Goal: Book appointment/travel/reservation

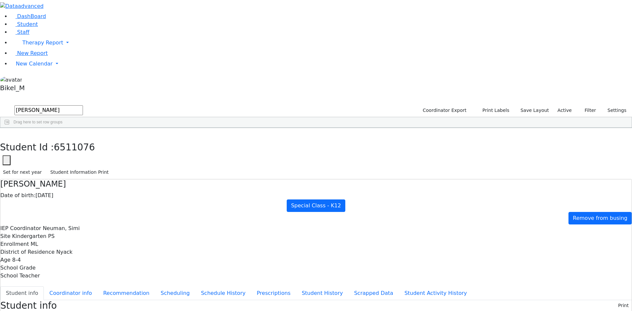
scroll to position [15, 0]
click at [7, 133] on icon "button" at bounding box center [5, 135] width 4 height 4
drag, startPoint x: 122, startPoint y: 26, endPoint x: 69, endPoint y: 35, distance: 53.2
click at [69, 35] on div "DashBoard Student Staff Therapy Report Student Old Calendar Report" at bounding box center [316, 292] width 632 height 584
click at [84, 139] on div "Friesel" at bounding box center [62, 143] width 41 height 9
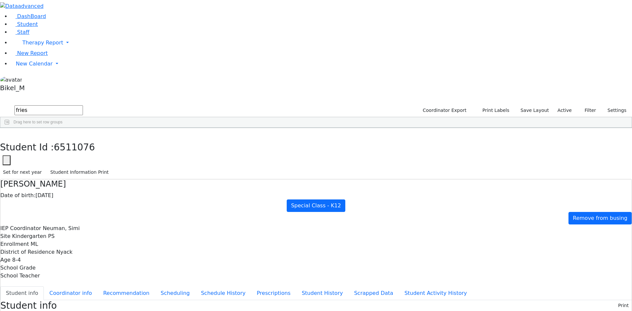
click at [84, 139] on div "Friesel" at bounding box center [62, 143] width 41 height 9
click at [10, 128] on button "button" at bounding box center [5, 135] width 10 height 14
drag, startPoint x: 120, startPoint y: 19, endPoint x: 81, endPoint y: 26, distance: 39.7
click at [81, 104] on form "fries" at bounding box center [41, 110] width 83 height 13
click at [84, 139] on div "[PERSON_NAME]" at bounding box center [62, 143] width 41 height 9
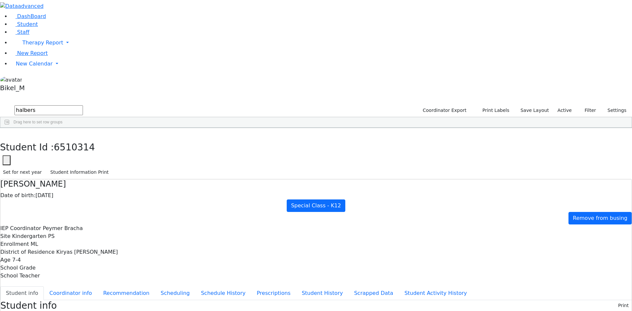
click at [84, 139] on div "[PERSON_NAME]" at bounding box center [62, 143] width 41 height 9
click at [10, 128] on button "button" at bounding box center [5, 135] width 10 height 14
drag, startPoint x: 126, startPoint y: 21, endPoint x: 76, endPoint y: 31, distance: 50.7
click at [125, 139] on div "Reitzy" at bounding box center [104, 143] width 41 height 9
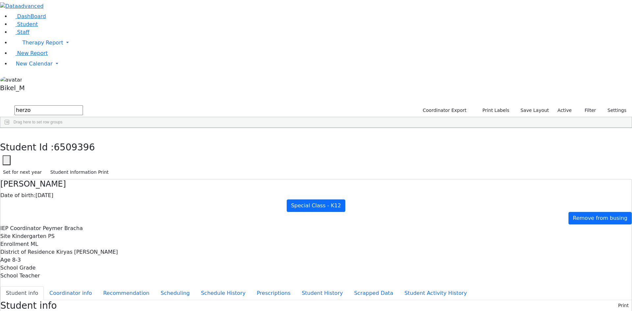
click at [125, 139] on div "Reitzy" at bounding box center [104, 143] width 41 height 9
click at [7, 133] on icon "button" at bounding box center [5, 135] width 4 height 4
drag, startPoint x: 125, startPoint y: 20, endPoint x: 82, endPoint y: 28, distance: 43.8
click at [82, 104] on form "herzo" at bounding box center [41, 110] width 83 height 13
click at [84, 231] on div "[PERSON_NAME]" at bounding box center [62, 235] width 41 height 9
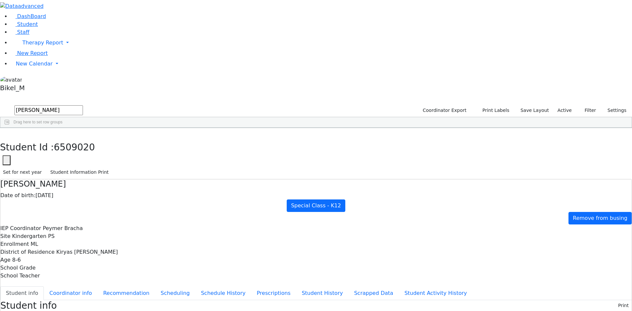
click at [84, 231] on div "[PERSON_NAME]" at bounding box center [62, 235] width 41 height 9
drag, startPoint x: 126, startPoint y: 8, endPoint x: 120, endPoint y: 23, distance: 15.8
click at [7, 133] on icon "button" at bounding box center [5, 135] width 4 height 4
drag, startPoint x: 118, startPoint y: 27, endPoint x: 53, endPoint y: 27, distance: 65.2
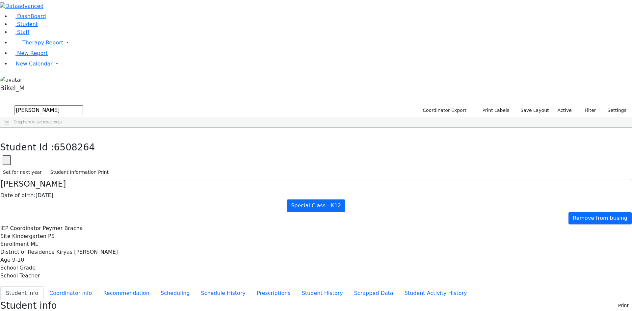
click at [84, 166] on div "Samet" at bounding box center [62, 170] width 41 height 9
click at [7, 133] on icon "button" at bounding box center [5, 135] width 4 height 4
drag, startPoint x: 114, startPoint y: 23, endPoint x: 0, endPoint y: 48, distance: 116.6
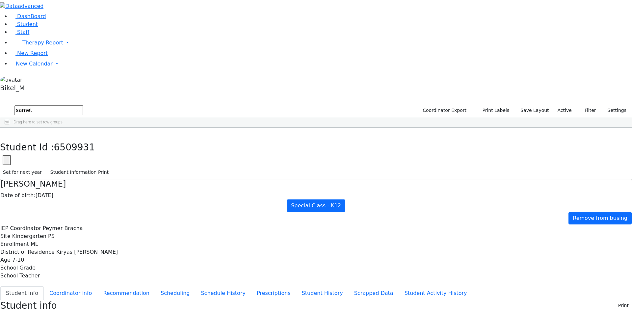
click at [0, 48] on div "DashBoard Student Staff Therapy Report Student Old Calendar Report" at bounding box center [316, 308] width 632 height 616
click at [84, 148] on div "Mezei" at bounding box center [62, 152] width 41 height 9
click at [10, 128] on button "button" at bounding box center [5, 135] width 10 height 14
drag, startPoint x: 121, startPoint y: 27, endPoint x: 66, endPoint y: 37, distance: 56.0
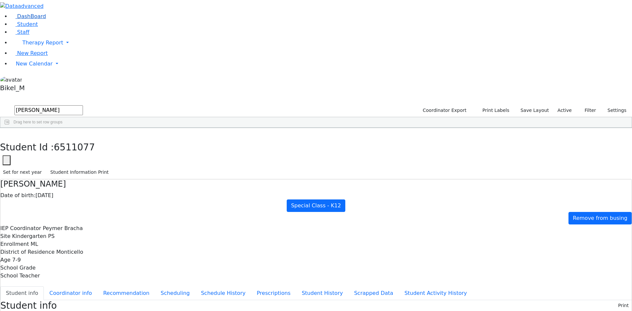
click at [66, 37] on div "DashBoard Student Staff Therapy Report Student Old Calendar Report" at bounding box center [316, 281] width 632 height 563
drag, startPoint x: 119, startPoint y: 31, endPoint x: 57, endPoint y: 28, distance: 62.6
click at [57, 28] on div "DashBoard Student Staff Therapy Report Student Old Calendar Report" at bounding box center [316, 281] width 632 height 563
click at [84, 148] on div "Friesel" at bounding box center [62, 152] width 41 height 9
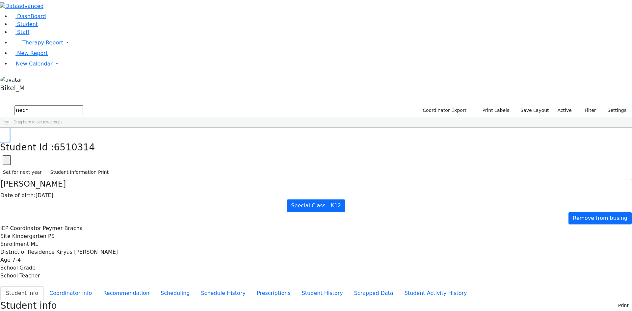
click at [7, 133] on icon "button" at bounding box center [5, 135] width 4 height 4
drag, startPoint x: 119, startPoint y: 28, endPoint x: 37, endPoint y: 33, distance: 81.7
click at [37, 33] on div "DashBoard Student Staff Therapy Report Student Old Calendar Report" at bounding box center [316, 286] width 632 height 573
click at [84, 148] on div "Fekete" at bounding box center [62, 152] width 41 height 9
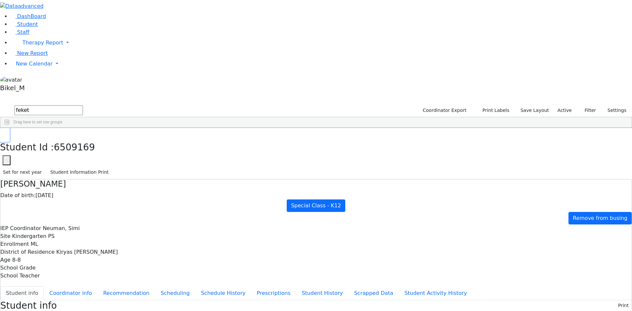
click at [10, 128] on button "button" at bounding box center [5, 135] width 10 height 14
drag, startPoint x: 104, startPoint y: 25, endPoint x: 28, endPoint y: 30, distance: 76.2
click at [28, 30] on div "DashBoard Student Staff Therapy Report Student Old Calendar Report" at bounding box center [316, 281] width 632 height 563
type input "frie"
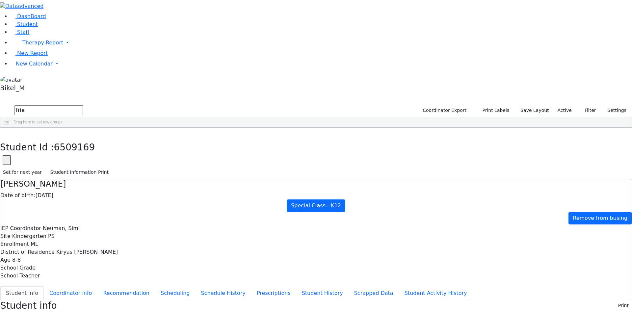
click at [84, 285] on div "Friesel" at bounding box center [62, 289] width 41 height 9
click at [10, 128] on button "button" at bounding box center [5, 135] width 10 height 14
click at [40, 67] on span "New Calendar" at bounding box center [34, 64] width 37 height 6
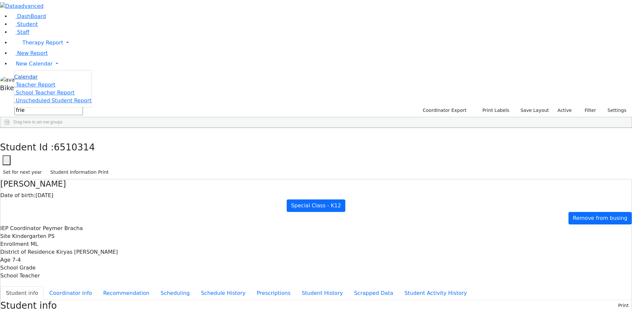
click at [38, 81] on link "Calendar" at bounding box center [26, 77] width 24 height 8
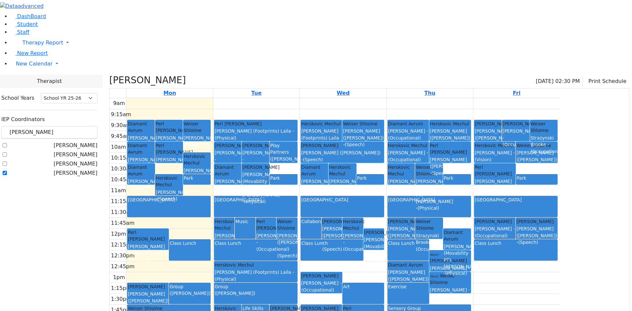
select select "212"
click at [29, 67] on span "New Calendar" at bounding box center [34, 64] width 37 height 6
click at [27, 81] on li "Calendar" at bounding box center [52, 77] width 77 height 8
click at [32, 67] on span "New Calendar" at bounding box center [34, 64] width 37 height 6
click at [29, 80] on span "Calendar" at bounding box center [26, 77] width 24 height 6
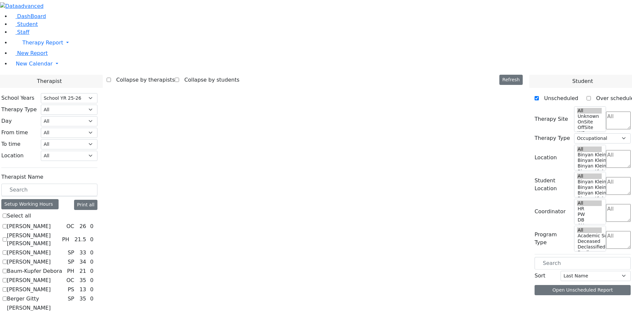
select select "212"
select select "1"
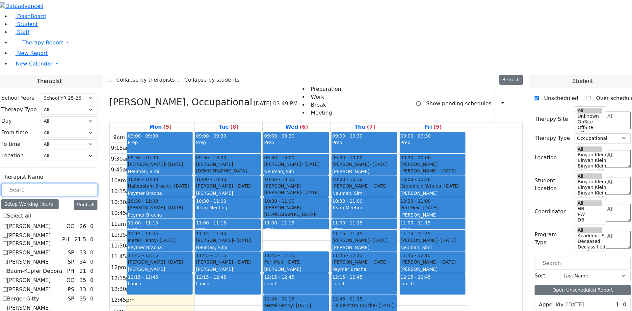
click at [89, 184] on input "text" at bounding box center [49, 190] width 96 height 13
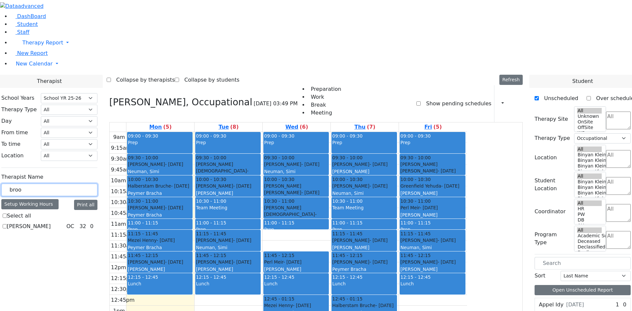
type input "broo"
click at [51, 222] on label "[PERSON_NAME]" at bounding box center [29, 226] width 44 height 8
click at [7, 224] on input "[PERSON_NAME]" at bounding box center [5, 226] width 4 height 4
checkbox input "true"
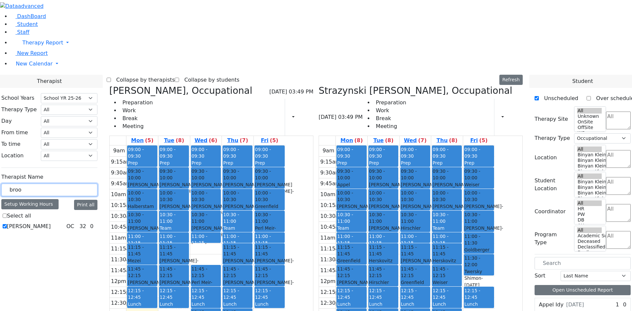
drag, startPoint x: 106, startPoint y: 114, endPoint x: 70, endPoint y: 115, distance: 35.2
click at [97, 222] on div "Strazynski Brooke OC 32 0" at bounding box center [49, 226] width 96 height 8
drag, startPoint x: 200, startPoint y: 83, endPoint x: 202, endPoint y: 227, distance: 143.8
click at [158, 227] on div "09:00 - 09:30 Prep 09:30 - 10:00 Kolakowski Moses - 04/29/2018 Neuman, Simi 10:…" at bounding box center [142, 275] width 32 height 261
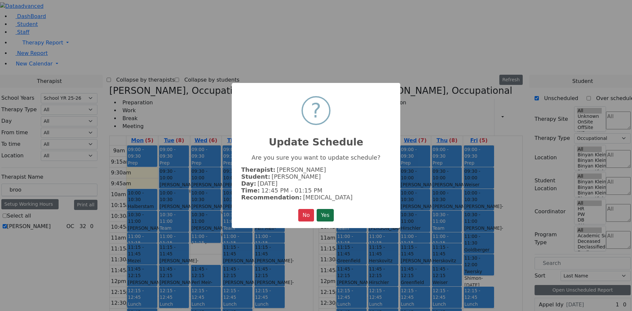
click at [321, 213] on button "Yes" at bounding box center [325, 215] width 17 height 13
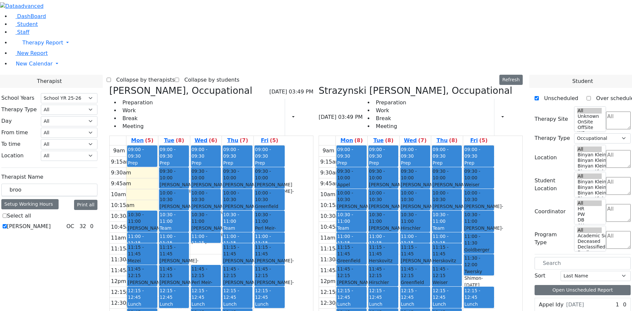
drag, startPoint x: 203, startPoint y: 96, endPoint x: 202, endPoint y: 264, distance: 167.5
click at [158, 260] on div "09:00 - 09:30 Prep 10:00 - 10:30 Halberstam Bruche - 06/06/2017 Peymer Bracha 1…" at bounding box center [142, 275] width 32 height 261
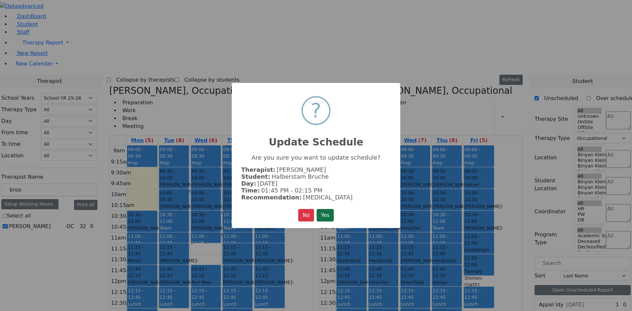
click at [322, 211] on button "Yes" at bounding box center [325, 215] width 17 height 13
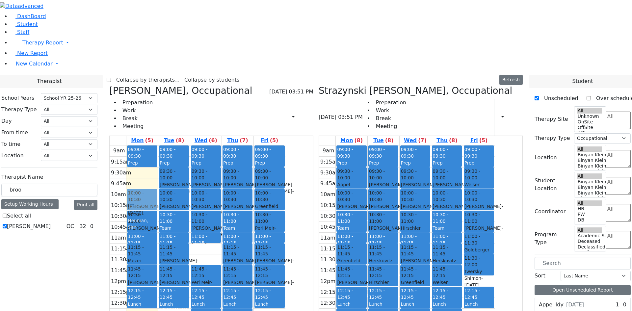
drag, startPoint x: 201, startPoint y: 229, endPoint x: 207, endPoint y: 111, distance: 117.7
click at [158, 145] on div "09:00 - 09:30 Prep 10:30 - 11:00 Friesel Nechama - 05/04/2018 Peymer Bracha 11:…" at bounding box center [142, 275] width 32 height 261
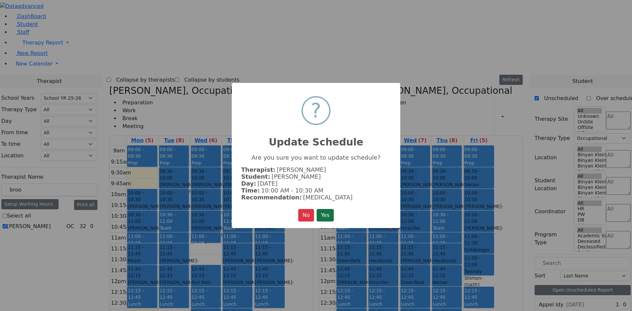
click at [322, 216] on button "Yes" at bounding box center [325, 215] width 17 height 13
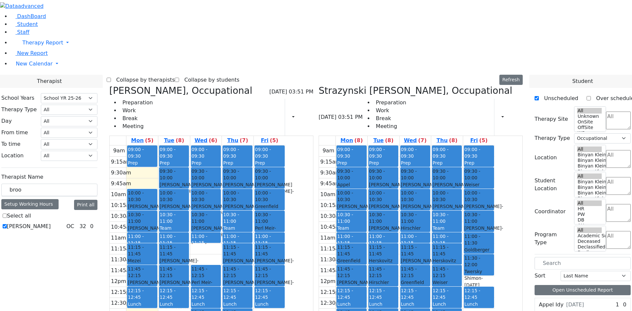
click at [188, 202] on div "[PERSON_NAME]" at bounding box center [174, 205] width 29 height 7
click at [188, 203] on div "Daskal Abraham - 04/14/2018" at bounding box center [174, 209] width 29 height 13
click at [198, 258] on span "- 04/29/2018" at bounding box center [179, 264] width 39 height 12
click at [188, 279] on div "Kahan Shloime - 03/07/2017" at bounding box center [174, 285] width 29 height 13
click at [285, 268] on div "9am 9:15am 9:30am 9:45am 10am 10:15am 10:30am 10:45am 11am 11:15am 11:30am 11:4…" at bounding box center [198, 275] width 176 height 261
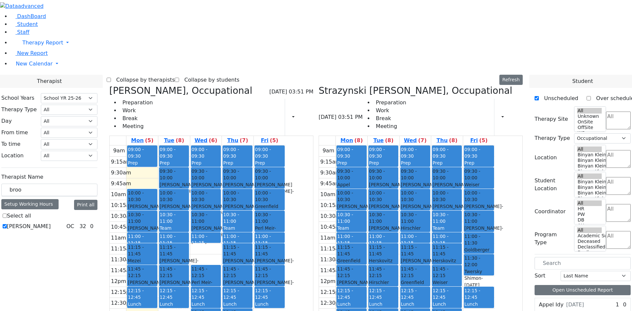
drag, startPoint x: 195, startPoint y: 269, endPoint x: 203, endPoint y: 288, distance: 20.7
click at [158, 288] on div "09:00 - 09:30 Prep 10:00 - 10:30 Kolakowski Moses - 04/29/2018 Neuman, Simi 10:…" at bounding box center [142, 275] width 32 height 261
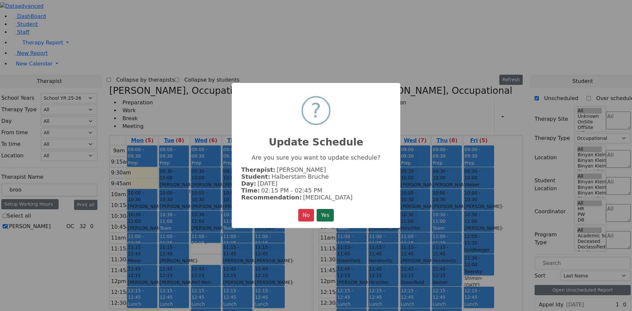
click at [320, 215] on button "Yes" at bounding box center [325, 215] width 17 height 13
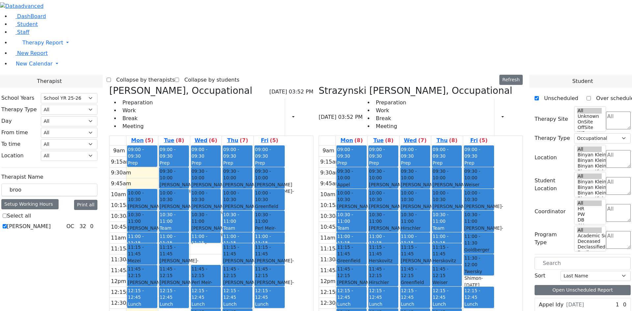
drag, startPoint x: 206, startPoint y: 289, endPoint x: 286, endPoint y: 269, distance: 82.1
click at [285, 268] on tr "09:00 - 09:30 Prep 10:00 - 10:30 Kolakowski Moses - 04/29/2018 Neuman, Simi 10:…" at bounding box center [198, 275] width 176 height 261
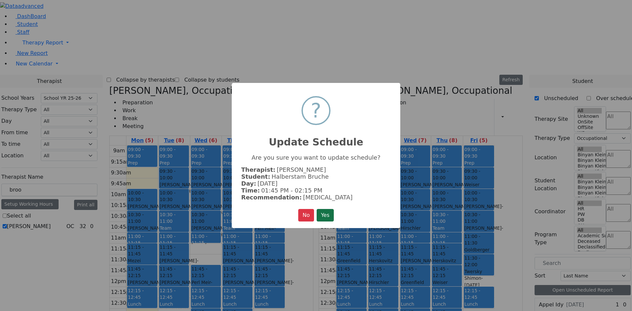
click at [328, 210] on button "Yes" at bounding box center [325, 215] width 17 height 13
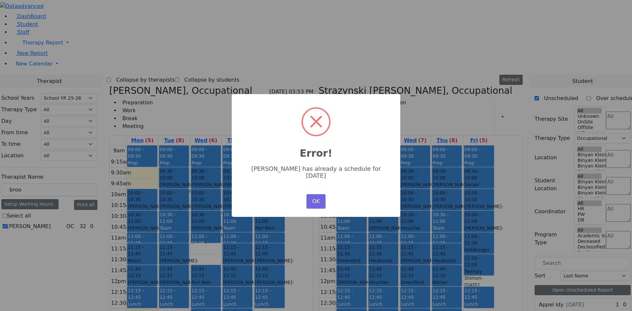
click at [317, 206] on div "× Error! Bruche Halberstam has already a schedule for Thursday OK No Cancel" at bounding box center [316, 155] width 168 height 123
click at [314, 201] on button "OK" at bounding box center [315, 201] width 19 height 14
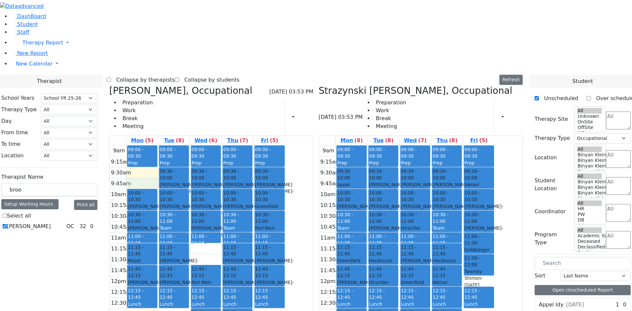
click at [200, 145] on div "9am 9:15am 9:30am 9:45am 10am 10:15am 10:30am 10:45am 11am 11:15am 11:30am 11:4…" at bounding box center [198, 275] width 176 height 261
click at [203, 145] on div "9am 9:15am 9:30am 9:45am 10am 10:15am 10:30am 10:45am 11am 11:15am 11:30am 11:4…" at bounding box center [198, 275] width 176 height 261
click at [156, 160] on div "Prep" at bounding box center [142, 163] width 29 height 7
click at [155, 136] on link "Mon (5)" at bounding box center [142, 140] width 25 height 9
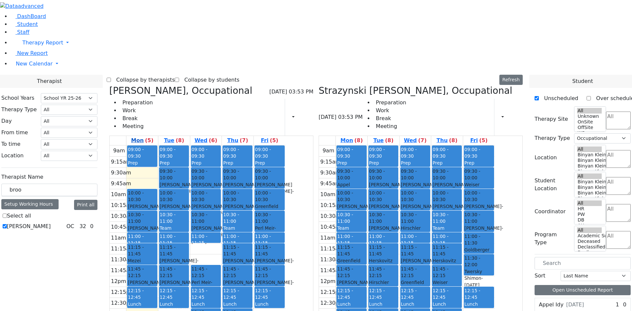
click at [154, 137] on label "(5)" at bounding box center [149, 141] width 9 height 8
click at [185, 136] on link "Tue (8)" at bounding box center [174, 140] width 23 height 9
click at [218, 136] on link "Wed (6)" at bounding box center [205, 140] width 25 height 9
click at [126, 136] on th at bounding box center [118, 141] width 17 height 10
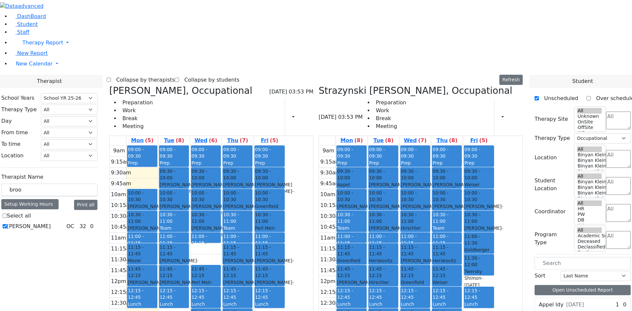
click at [126, 147] on div "9am" at bounding box center [119, 151] width 14 height 8
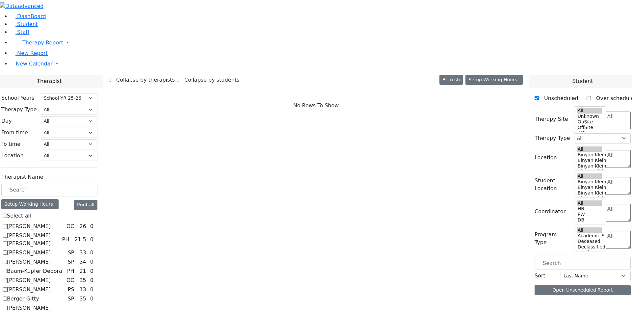
select select "212"
click at [92, 184] on input "text" at bounding box center [49, 190] width 96 height 13
drag, startPoint x: 46, startPoint y: 103, endPoint x: 34, endPoint y: 124, distance: 25.1
click at [46, 70] on link "New Calendar" at bounding box center [321, 63] width 621 height 13
click at [32, 88] on span "Teacher Report" at bounding box center [35, 85] width 39 height 6
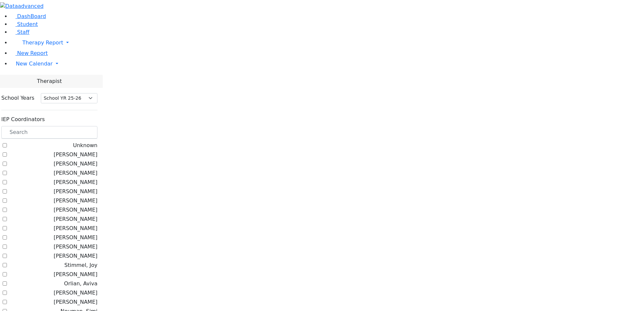
select select "212"
click at [97, 126] on input "text" at bounding box center [49, 132] width 96 height 13
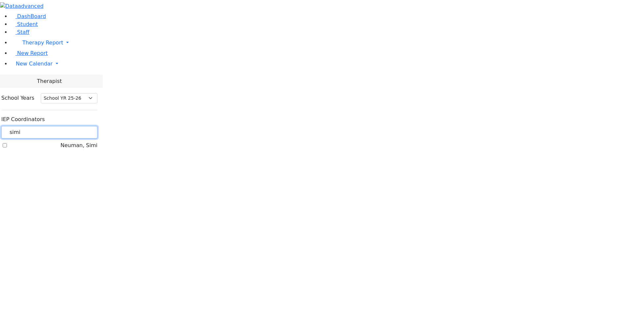
type input "simi"
click at [87, 141] on label "Neuman, Simi" at bounding box center [79, 145] width 37 height 8
click at [7, 143] on input "Neuman, Simi" at bounding box center [5, 145] width 4 height 4
checkbox input "true"
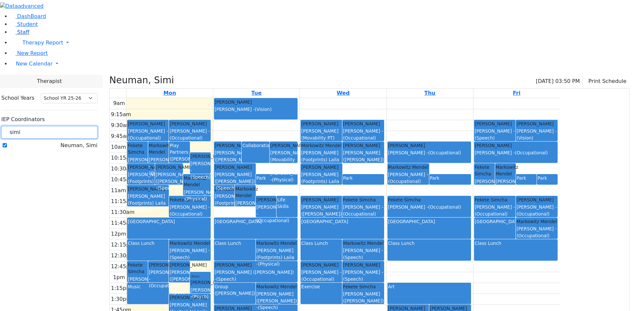
drag, startPoint x: 102, startPoint y: 60, endPoint x: 45, endPoint y: 58, distance: 56.9
click at [45, 58] on div "DashBoard Student Staff Therapy Report Student Old Calendar Report" at bounding box center [316, 179] width 632 height 359
type input "peym"
click at [84, 141] on label "Peymer Bracha" at bounding box center [77, 145] width 40 height 8
click at [7, 143] on input "Peymer Bracha" at bounding box center [5, 145] width 4 height 4
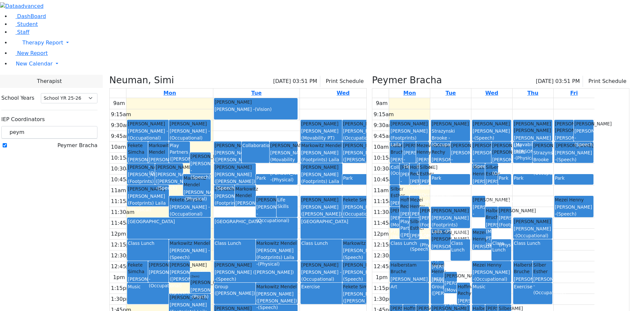
click at [419, 232] on div "[PERSON_NAME] - (Speech)" at bounding box center [414, 242] width 9 height 20
click at [399, 215] on div "[PERSON_NAME] (Movability PT) [PERSON_NAME] - (Physical)" at bounding box center [394, 235] width 9 height 40
click at [428, 215] on div "[PERSON_NAME] (Footprints) Laila - (Physical)" at bounding box center [424, 232] width 9 height 34
click at [402, 142] on div "Halberstam Bruche" at bounding box center [396, 148] width 12 height 13
click at [551, 283] on div "Exercise" at bounding box center [533, 293] width 38 height 20
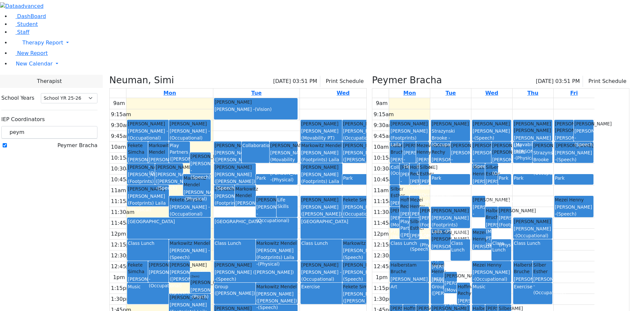
click at [566, 290] on span "(Occupational)" at bounding box center [549, 292] width 33 height 5
click at [564, 290] on span "(Occupational)" at bounding box center [549, 292] width 33 height 5
click at [547, 290] on span "(Occupational)" at bounding box center [530, 292] width 33 height 5
click at [82, 141] on label "Peymer Bracha" at bounding box center [77, 145] width 40 height 8
click at [7, 143] on input "Peymer Bracha" at bounding box center [5, 145] width 4 height 4
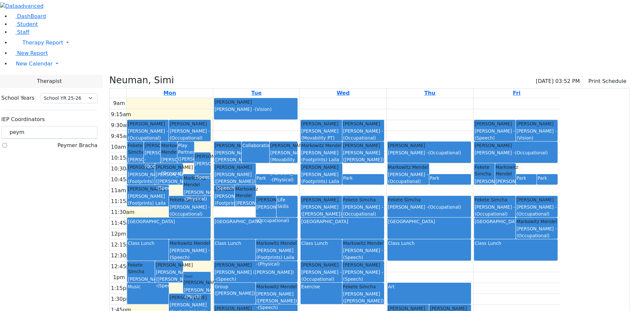
click at [81, 141] on label "Peymer Bracha" at bounding box center [77, 145] width 40 height 8
click at [7, 143] on input "Peymer Bracha" at bounding box center [5, 145] width 4 height 4
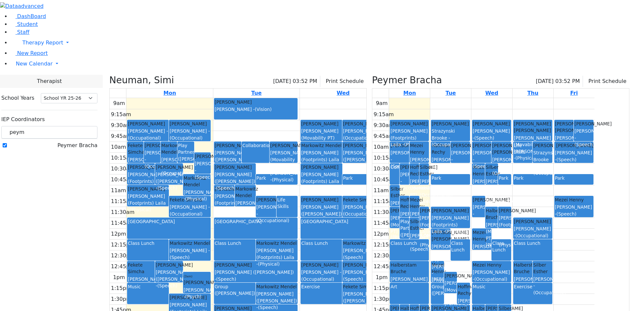
click at [81, 141] on label "Peymer Bracha" at bounding box center [77, 145] width 40 height 8
click at [7, 143] on input "Peymer Bracha" at bounding box center [5, 145] width 4 height 4
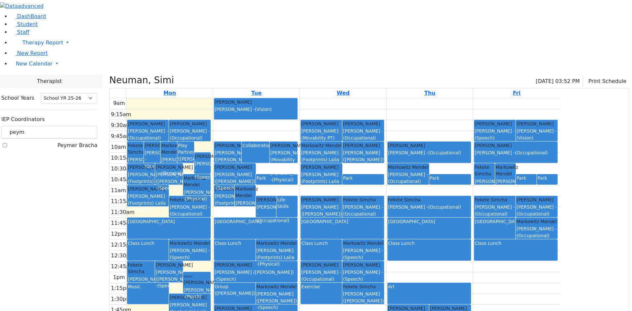
click at [82, 141] on label "Peymer Bracha" at bounding box center [77, 145] width 40 height 8
click at [7, 143] on input "Peymer Bracha" at bounding box center [5, 145] width 4 height 4
checkbox input "true"
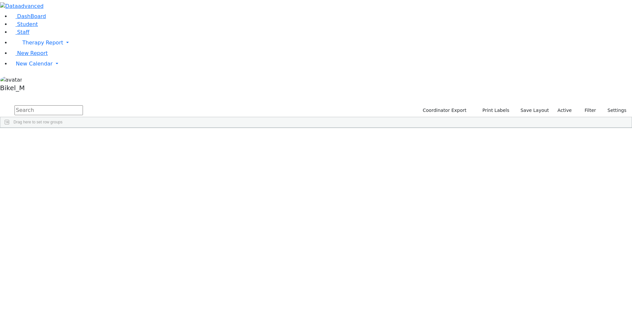
click at [83, 105] on input "text" at bounding box center [48, 110] width 68 height 10
type input "[PERSON_NAME]"
click at [84, 139] on div "[PERSON_NAME]" at bounding box center [62, 143] width 41 height 9
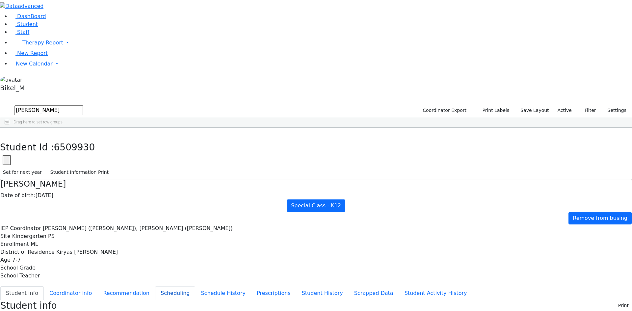
click at [168, 286] on button "Scheduling" at bounding box center [175, 293] width 40 height 14
